Goal: Obtain resource: Download file/media

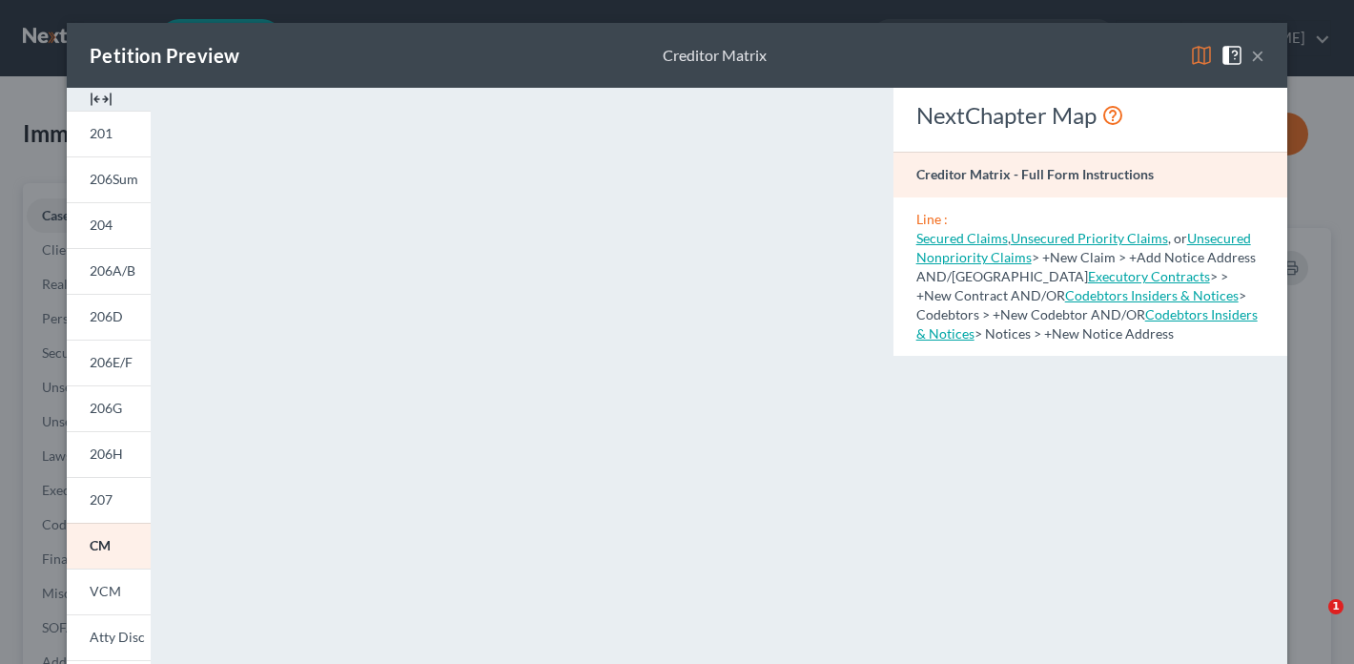
select select "10"
click at [98, 141] on span "201" at bounding box center [101, 133] width 23 height 16
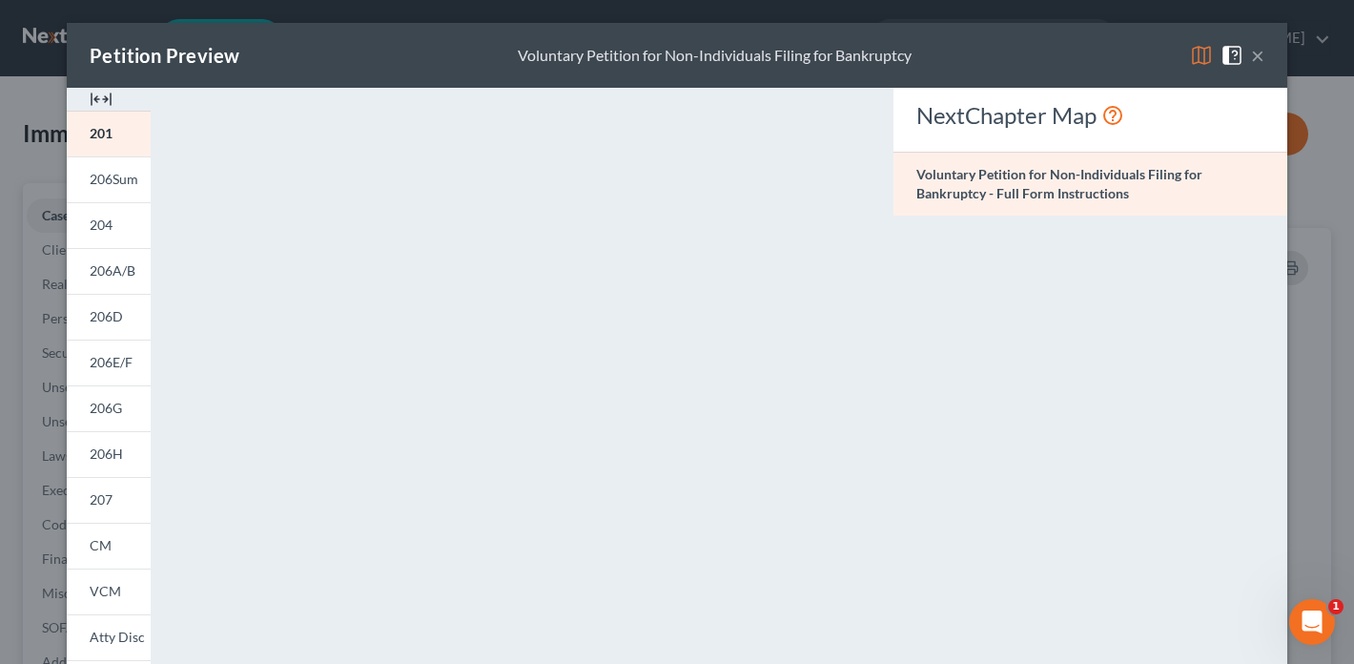
click at [1253, 56] on button "×" at bounding box center [1257, 55] width 13 height 23
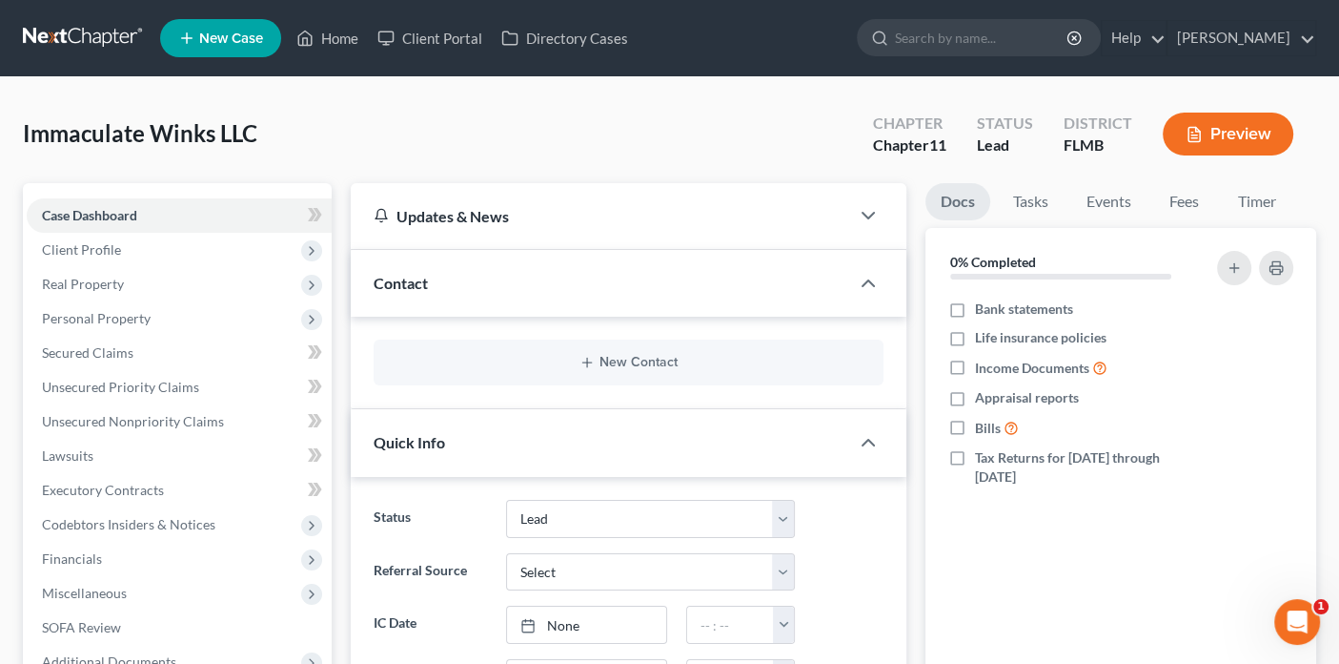
click at [1247, 60] on ul "New Case Home Client Portal Directory Cases - No Result - See all results Or Pr…" at bounding box center [738, 38] width 1156 height 50
click at [1134, 75] on nav "Home New Case Client Portal Directory Cases [PERSON_NAME] [EMAIL_ADDRESS][DOMAI…" at bounding box center [669, 38] width 1339 height 76
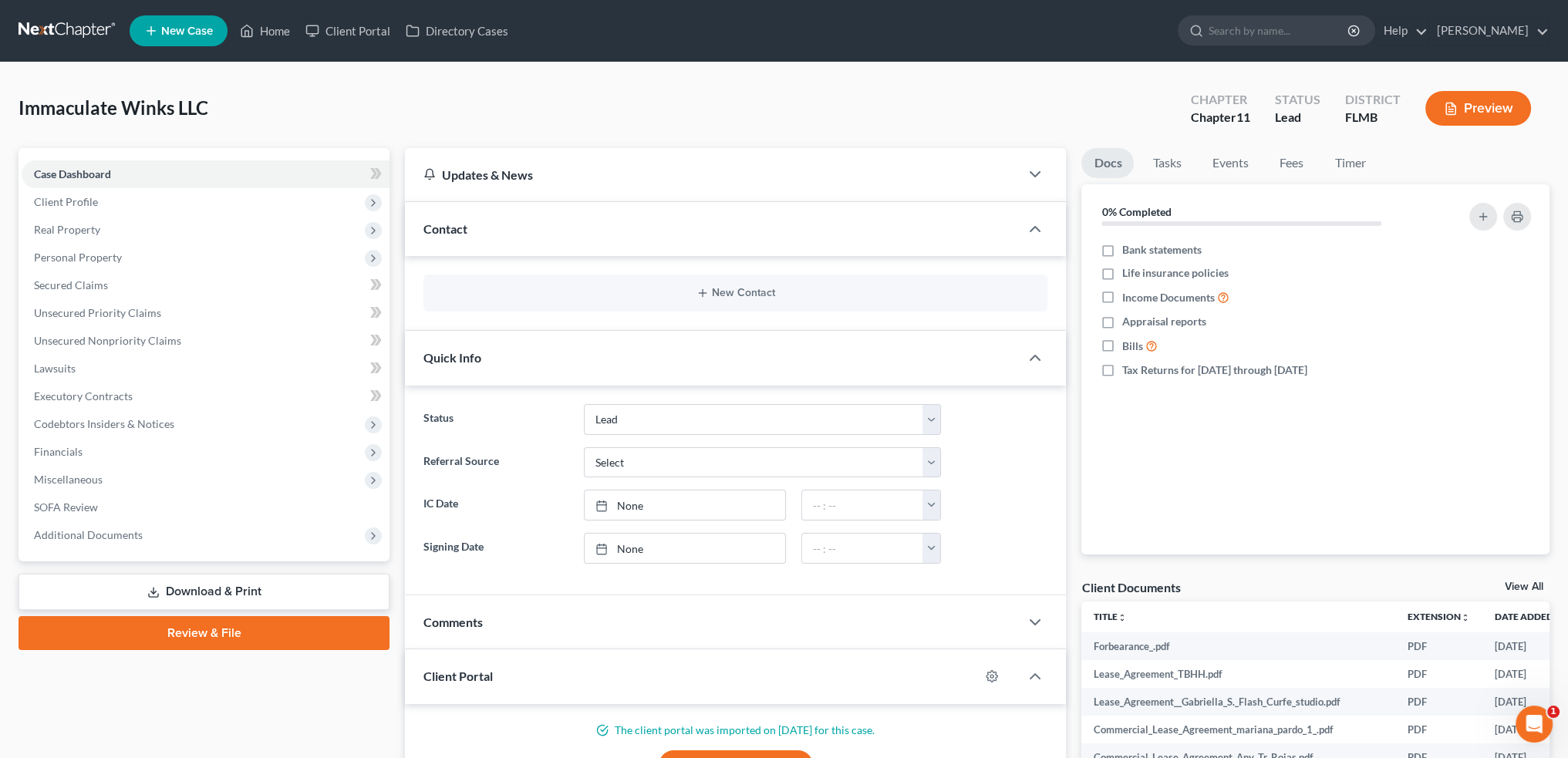
click at [199, 536] on link "Download & Print" at bounding box center [204, 591] width 371 height 36
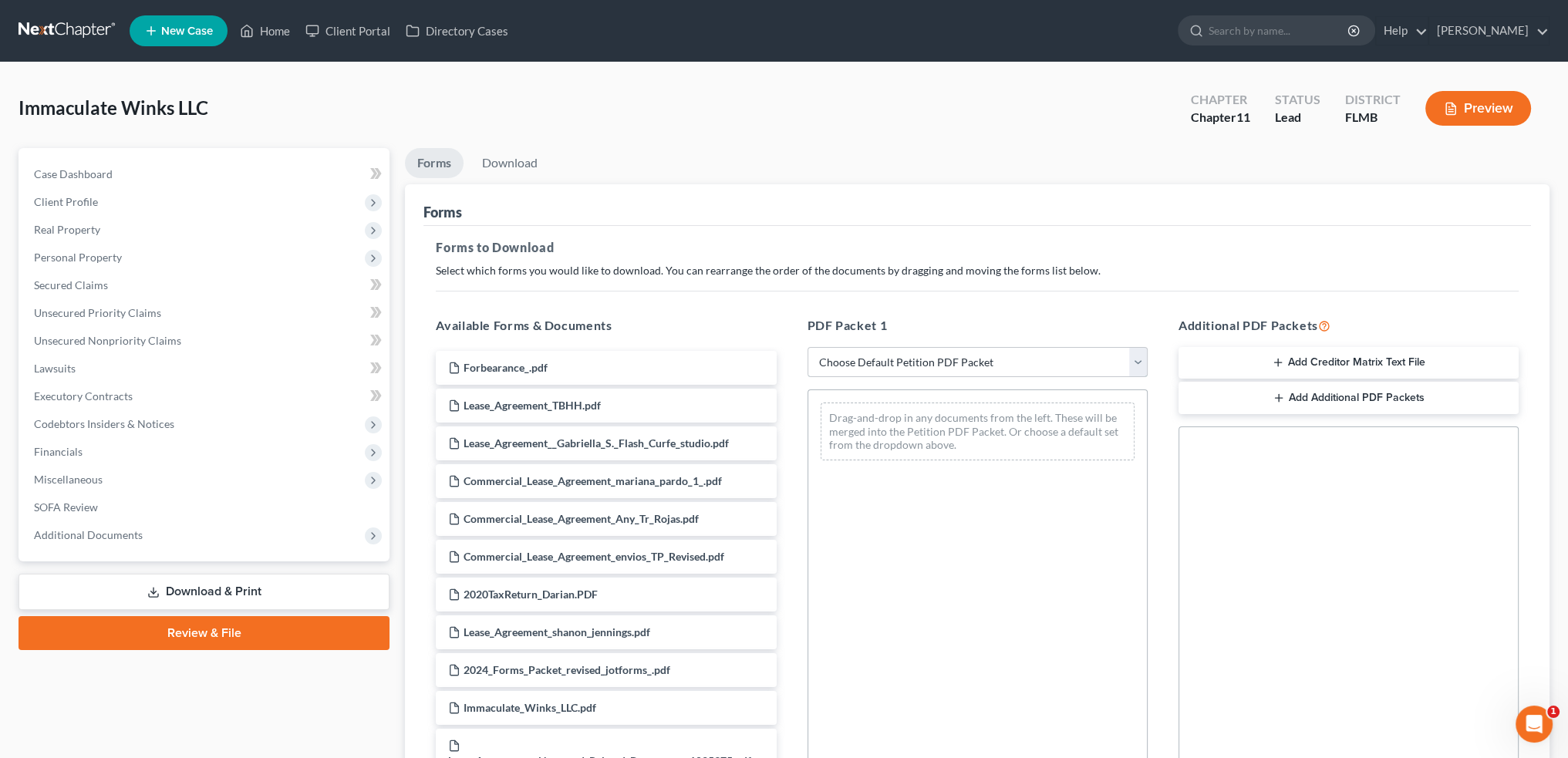
click at [1001, 364] on select "Choose Default Petition PDF Packet Complete Bankruptcy Petition (all forms and …" at bounding box center [977, 362] width 340 height 31
select select "0"
click at [812, 347] on select "Choose Default Petition PDF Packet Complete Bankruptcy Petition (all forms and …" at bounding box center [977, 362] width 340 height 31
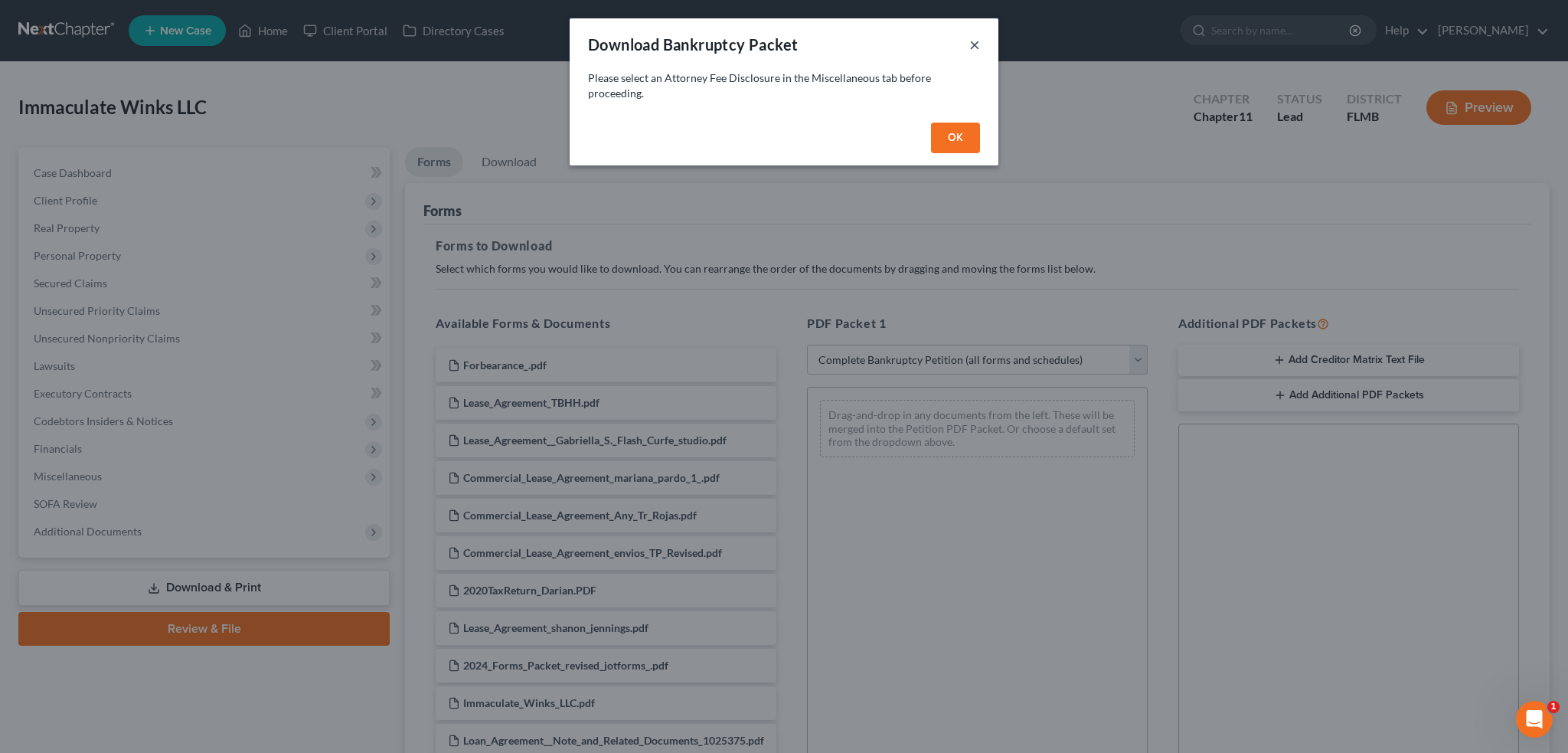
click at [970, 39] on button "×" at bounding box center [974, 44] width 10 height 18
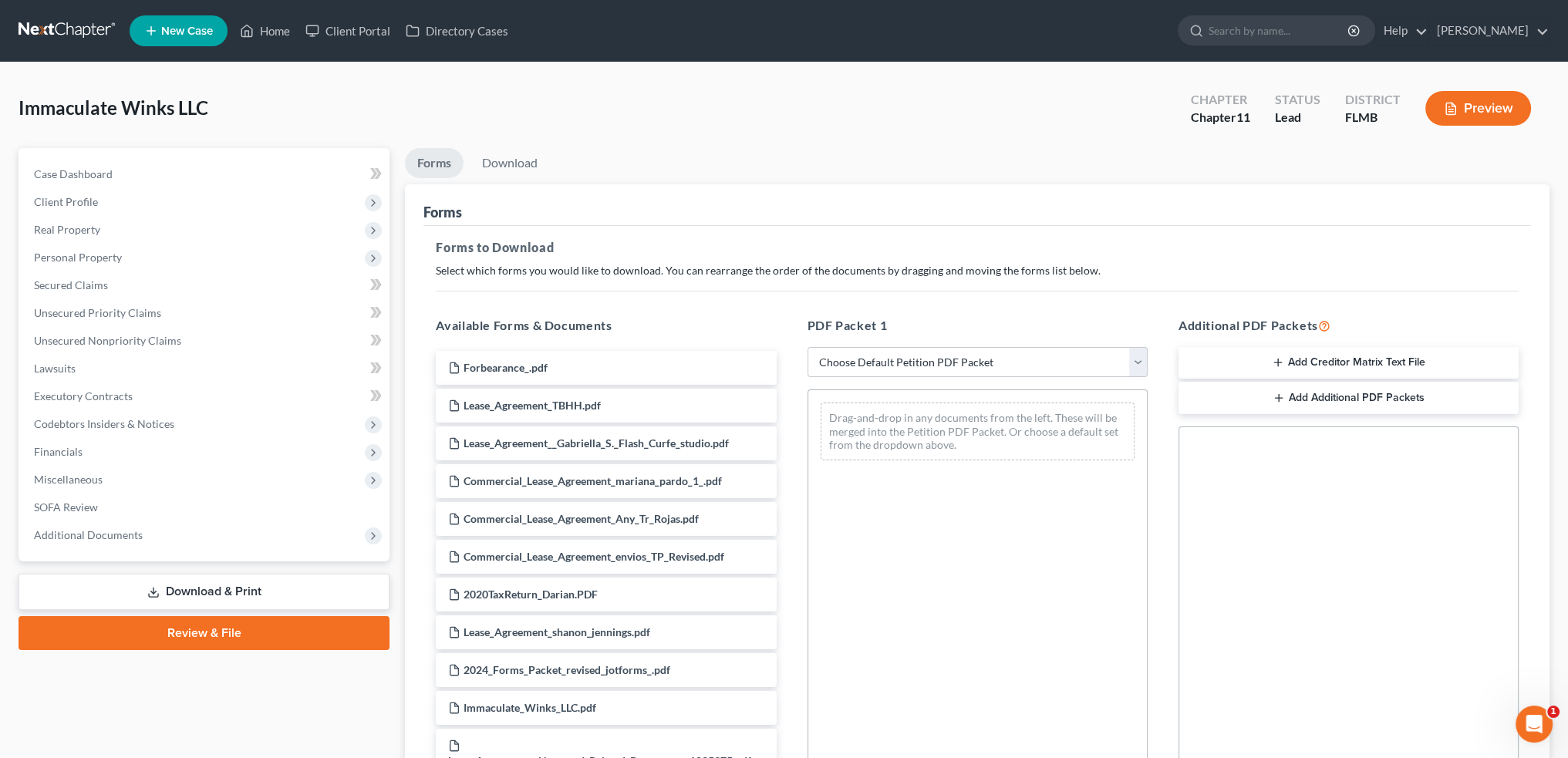
click at [994, 40] on div at bounding box center [784, 379] width 1568 height 758
click at [1033, 357] on select "Choose Default Petition PDF Packet Complete Bankruptcy Petition (all forms and …" at bounding box center [977, 362] width 340 height 31
select select "1"
click at [807, 347] on select "Choose Default Petition PDF Packet Complete Bankruptcy Petition (all forms and …" at bounding box center [977, 362] width 340 height 31
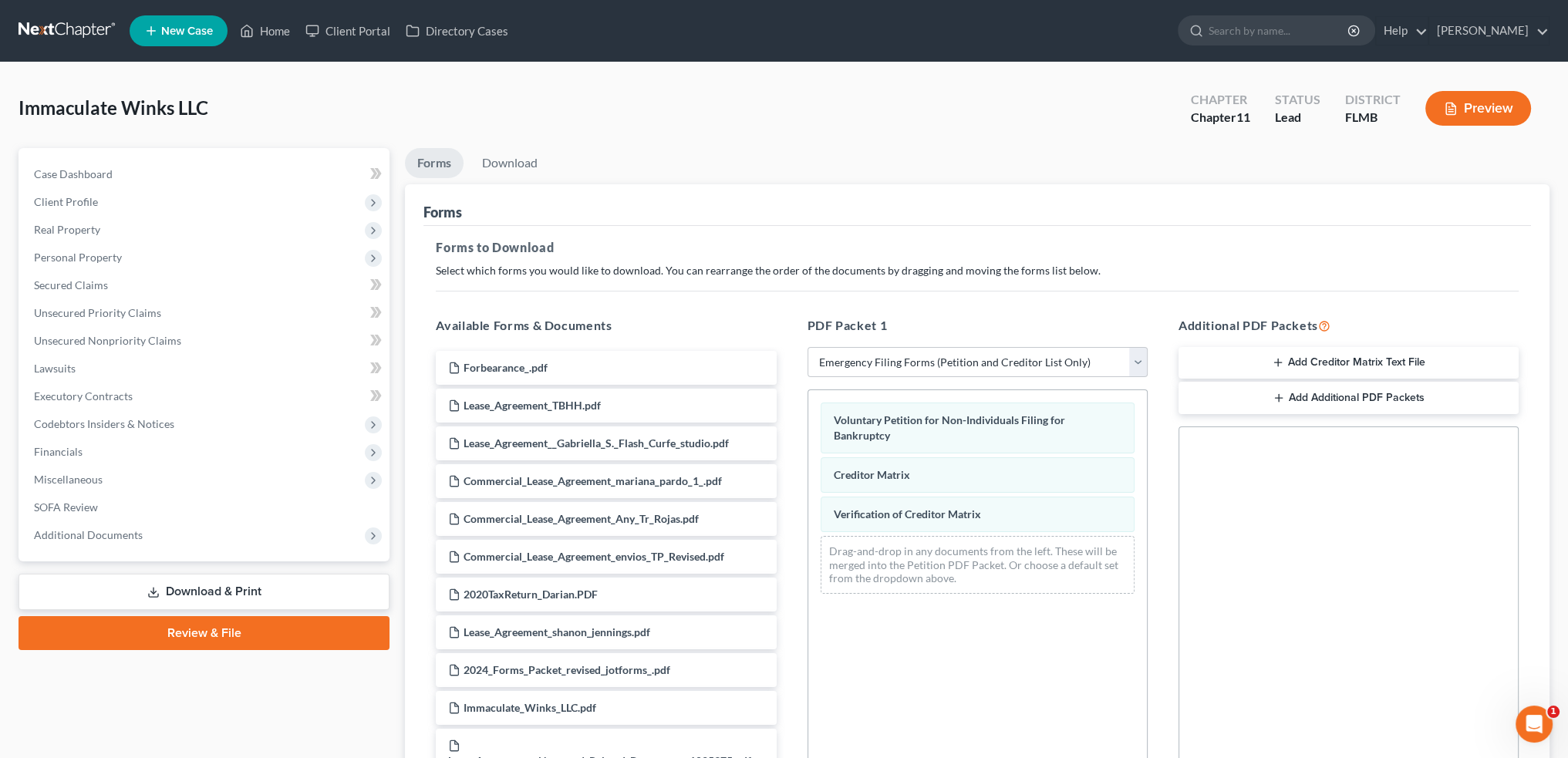
click at [1095, 116] on button "Preview" at bounding box center [1478, 108] width 106 height 35
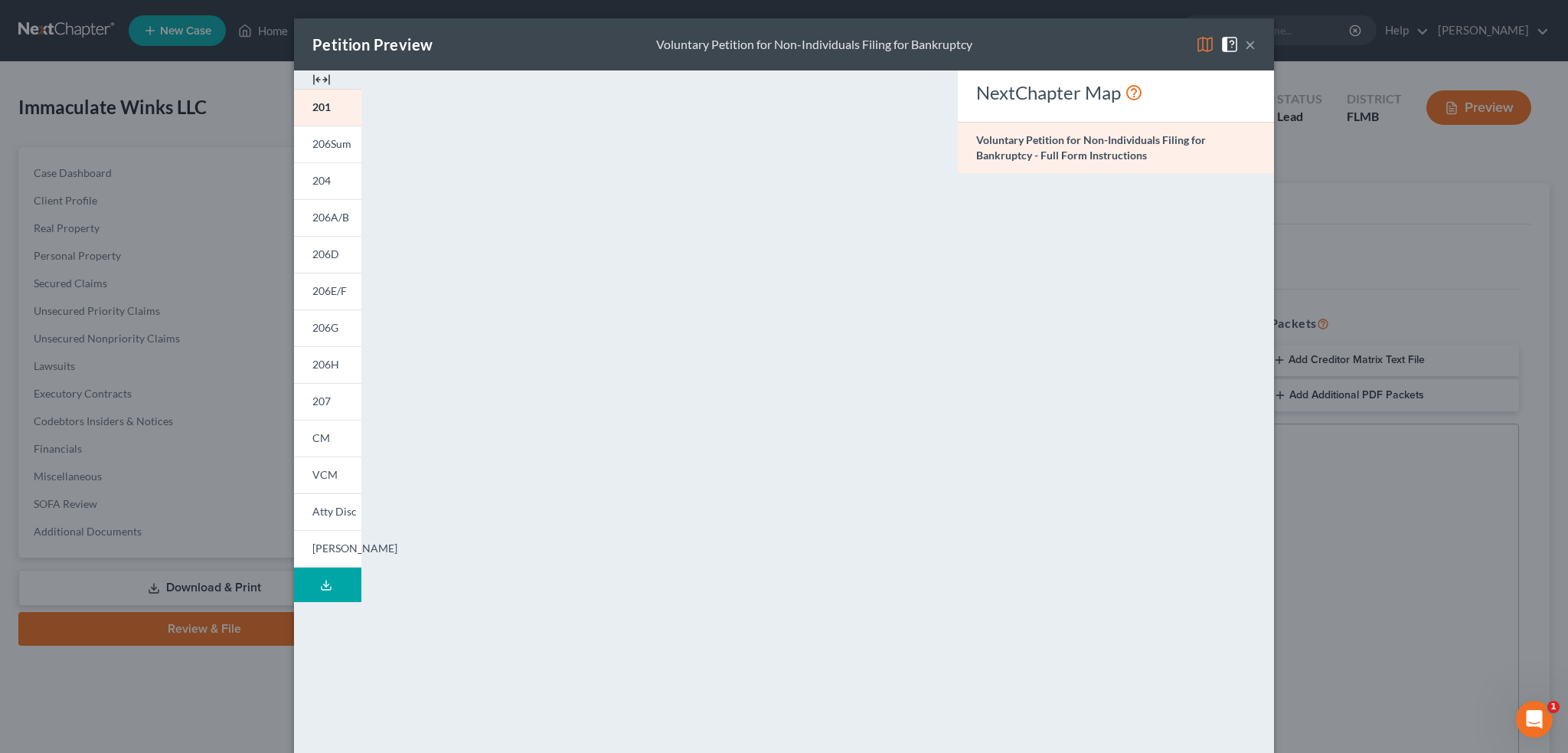
scroll to position [110, 0]
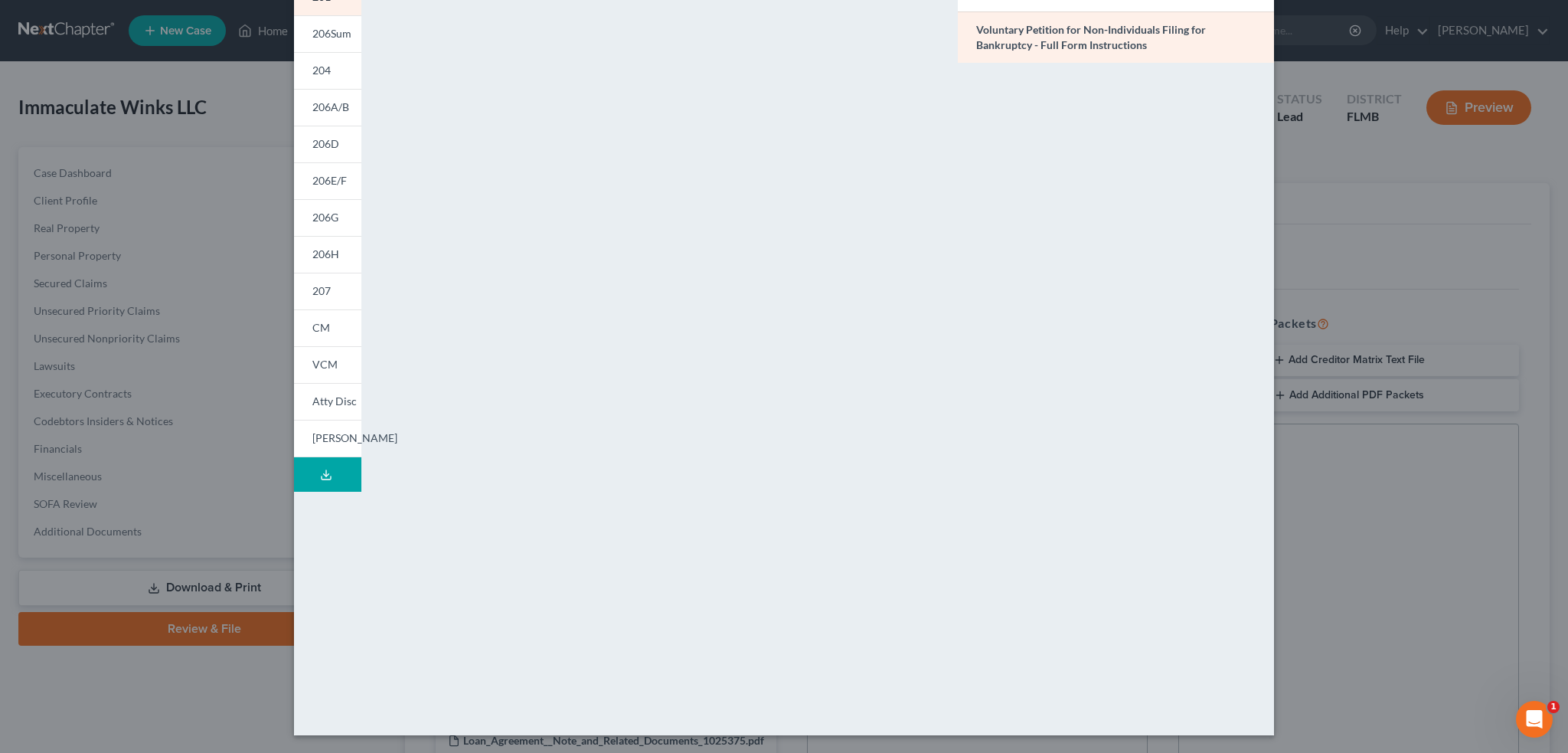
click at [325, 321] on link "CM" at bounding box center [328, 328] width 67 height 37
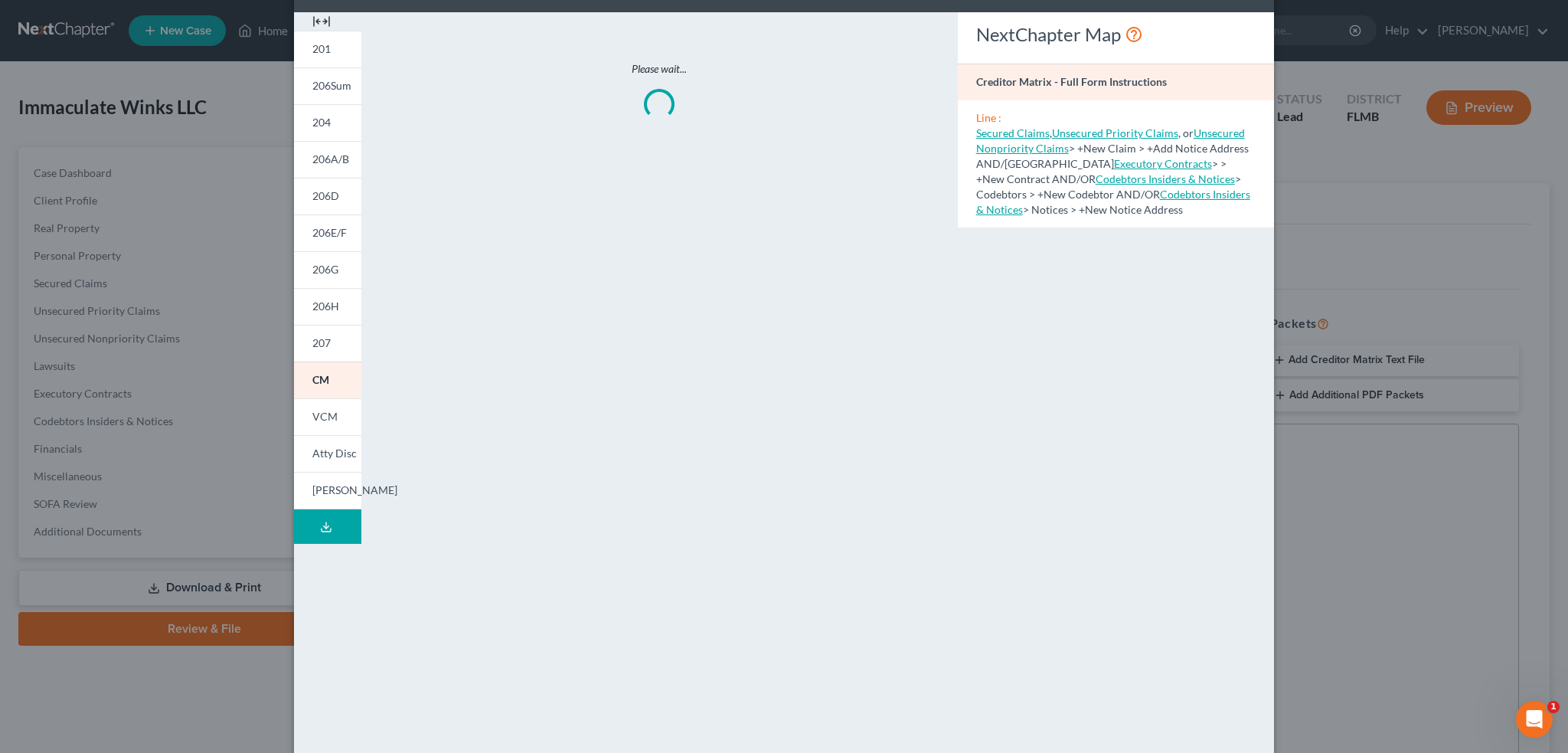
scroll to position [0, 0]
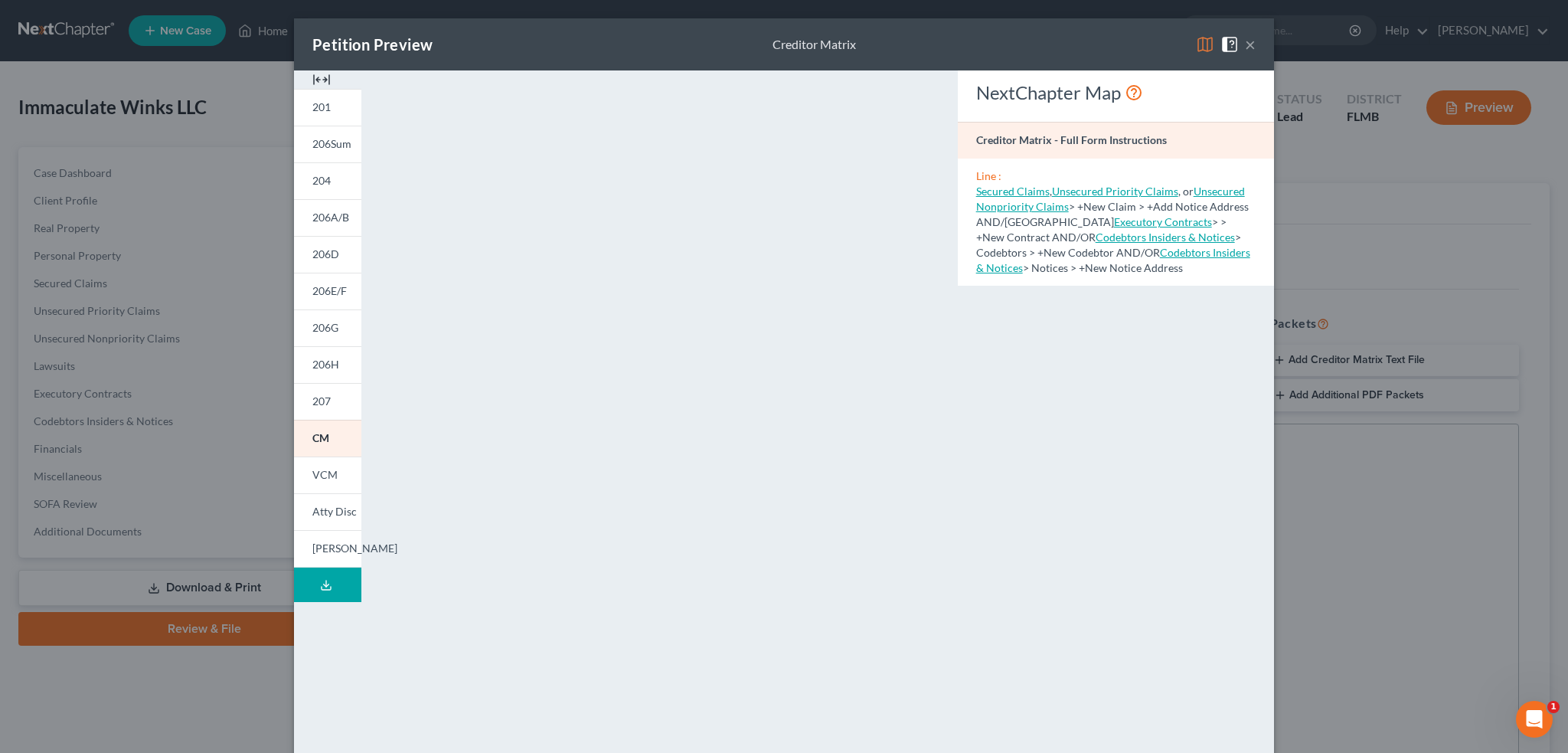
click at [333, 101] on link "201" at bounding box center [328, 108] width 67 height 37
